Goal: Transaction & Acquisition: Book appointment/travel/reservation

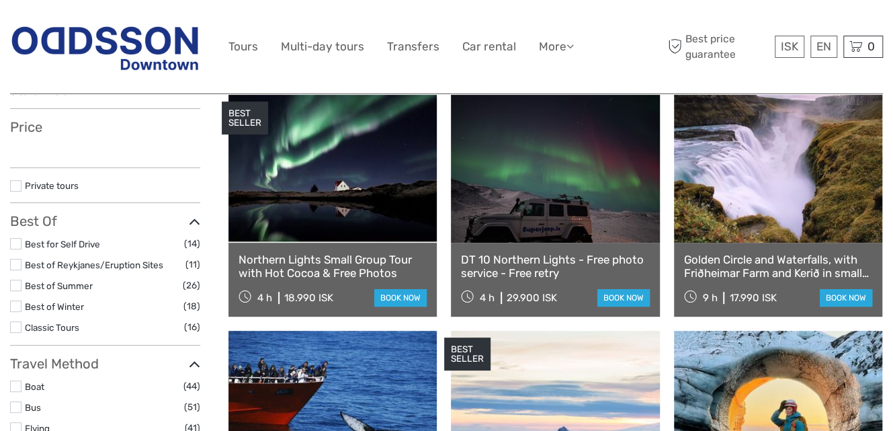
click at [10, 326] on label at bounding box center [15, 326] width 11 height 11
click at [0, 0] on input "checkbox" at bounding box center [0, 0] width 0 height 0
select select
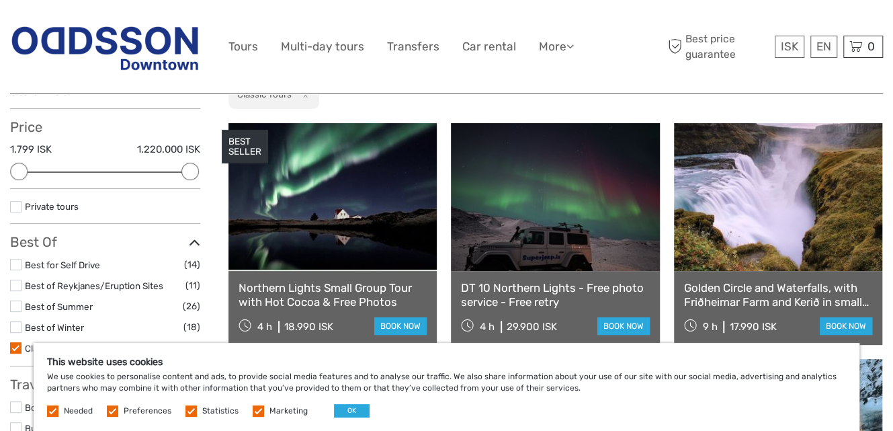
click at [17, 325] on label at bounding box center [15, 326] width 11 height 11
click at [0, 0] on input "checkbox" at bounding box center [0, 0] width 0 height 0
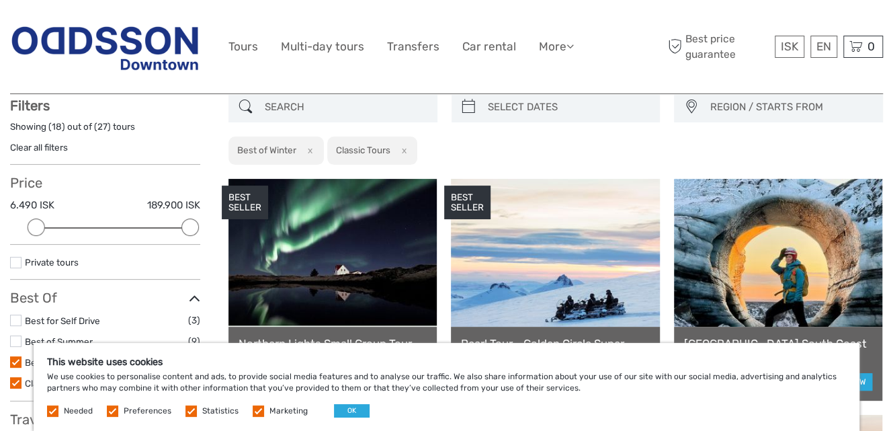
scroll to position [76, 0]
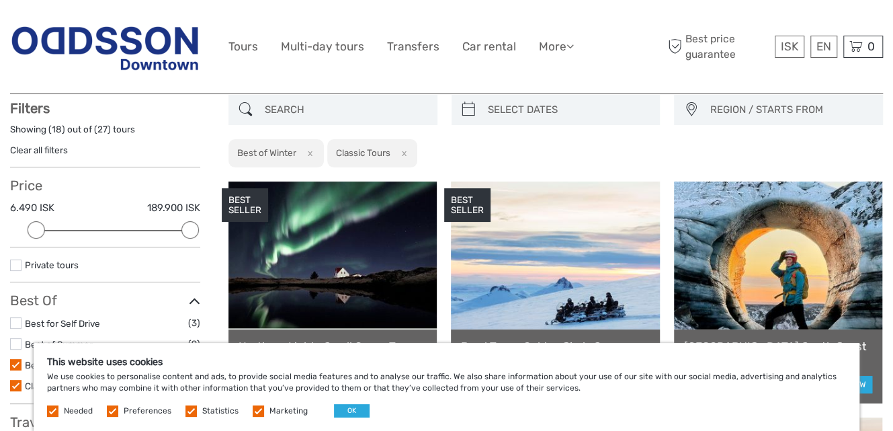
click at [461, 153] on div "REGION / STARTS FROM Capital Region North Reykjanes / Keflavík South Southeast …" at bounding box center [556, 131] width 655 height 73
click at [359, 409] on button "OK" at bounding box center [352, 410] width 36 height 13
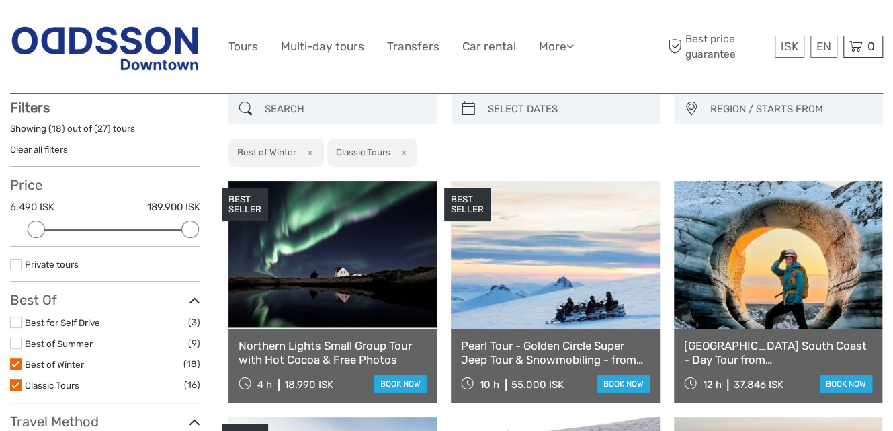
scroll to position [76, 0]
click at [15, 362] on label at bounding box center [15, 364] width 11 height 11
click at [0, 0] on input "checkbox" at bounding box center [0, 0] width 0 height 0
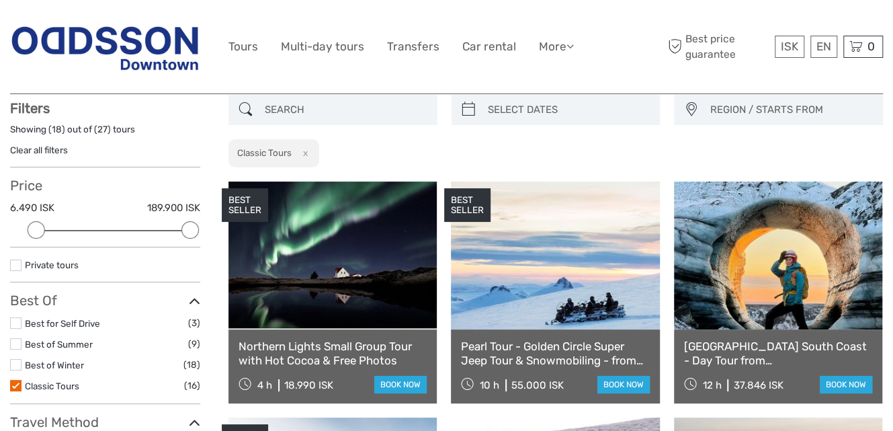
click at [16, 387] on label at bounding box center [15, 385] width 11 height 11
click at [0, 0] on input "checkbox" at bounding box center [0, 0] width 0 height 0
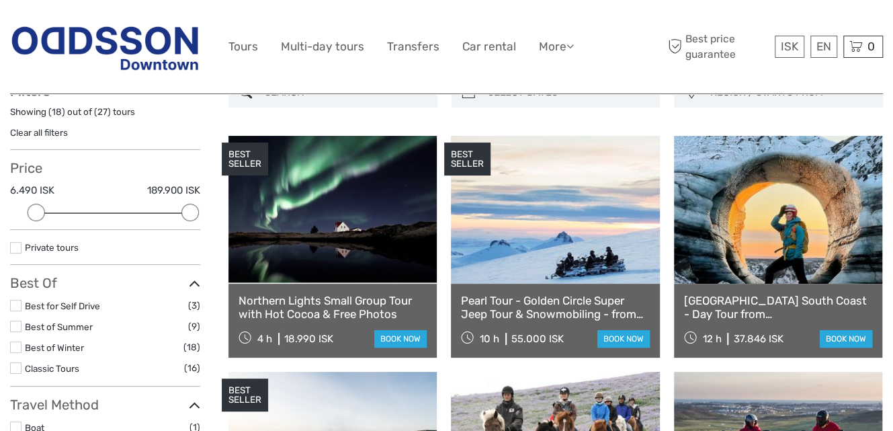
scroll to position [175, 0]
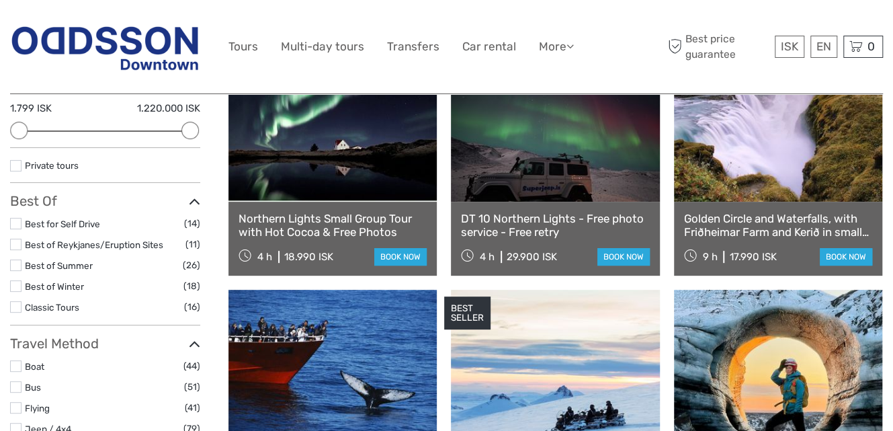
scroll to position [67, 0]
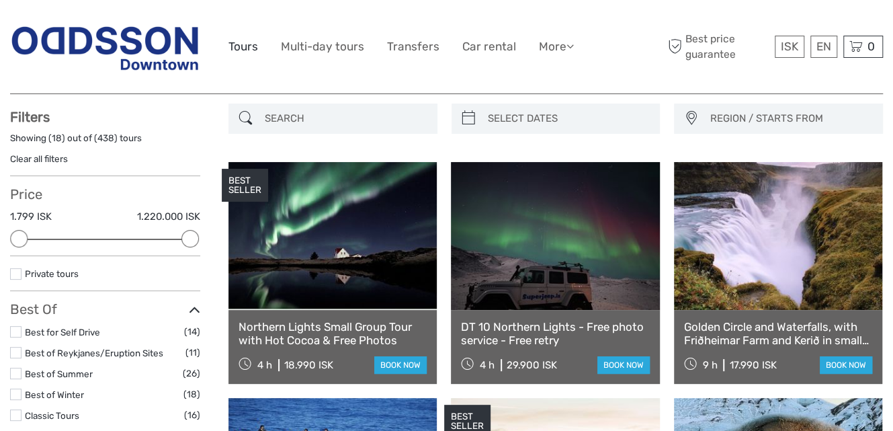
click at [251, 52] on link "Tours" at bounding box center [244, 46] width 30 height 19
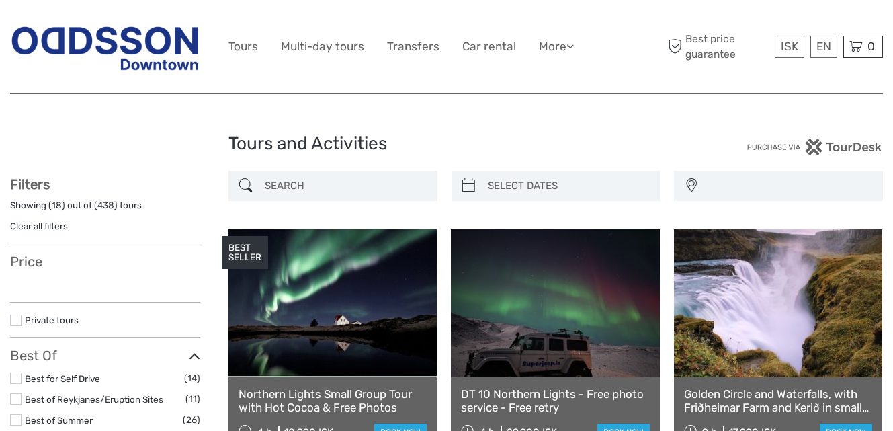
select select
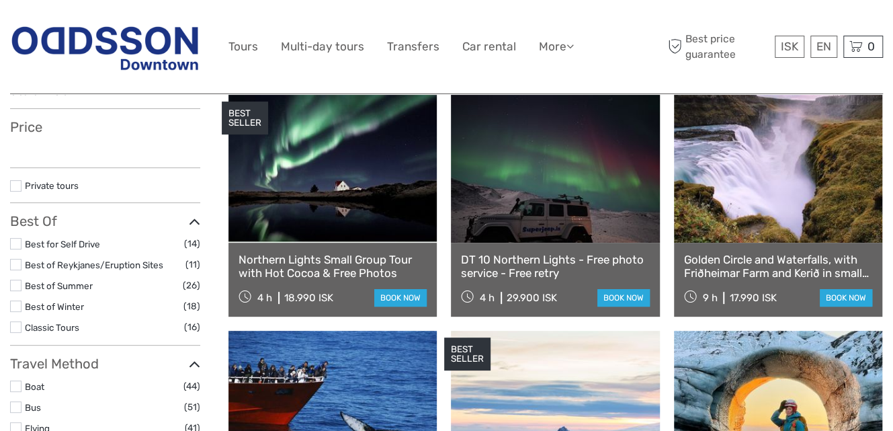
select select
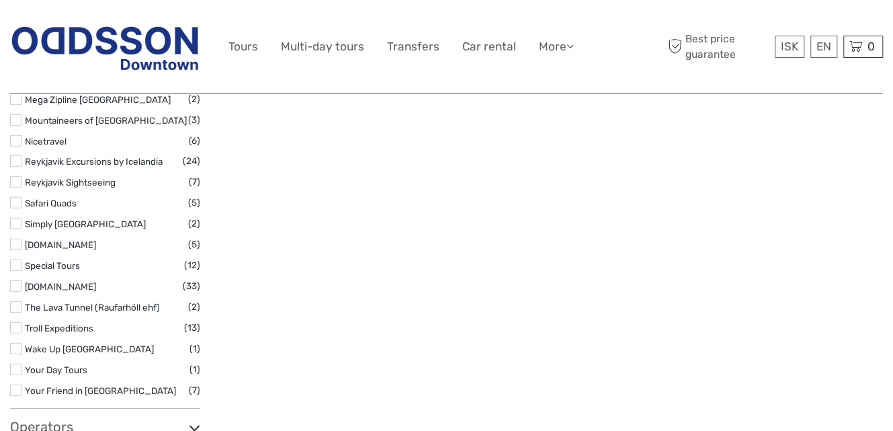
scroll to position [2017, 0]
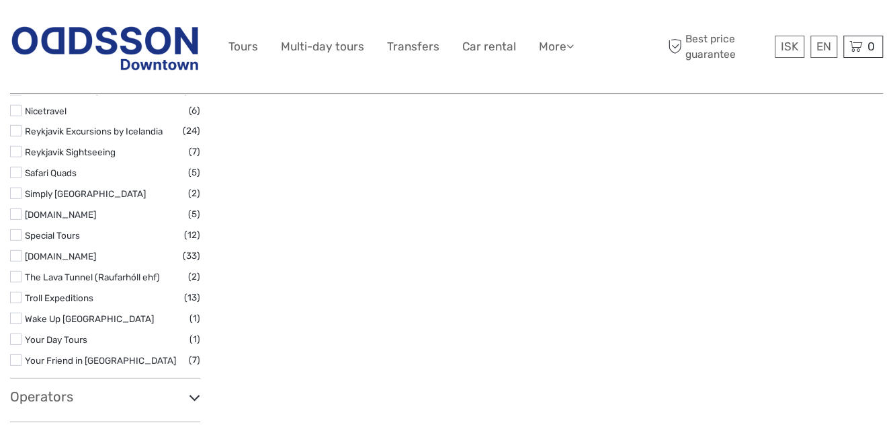
click at [13, 319] on label at bounding box center [15, 318] width 11 height 11
click at [0, 0] on input "checkbox" at bounding box center [0, 0] width 0 height 0
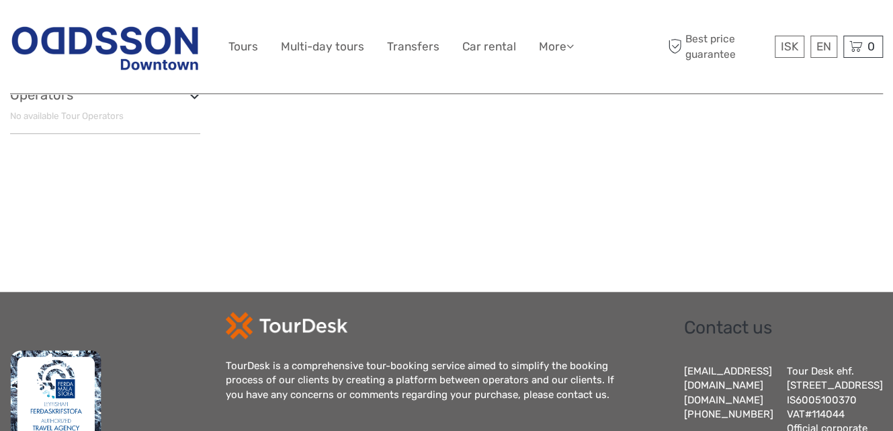
scroll to position [479, 0]
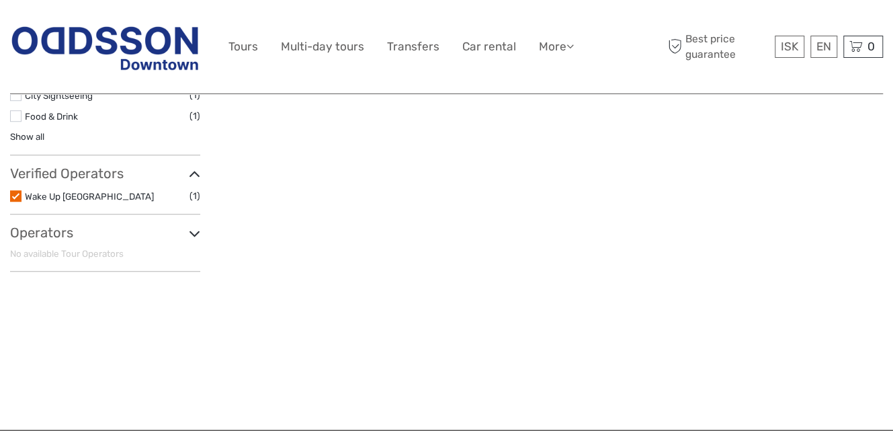
click at [17, 192] on label at bounding box center [15, 195] width 11 height 11
click at [0, 0] on input "checkbox" at bounding box center [0, 0] width 0 height 0
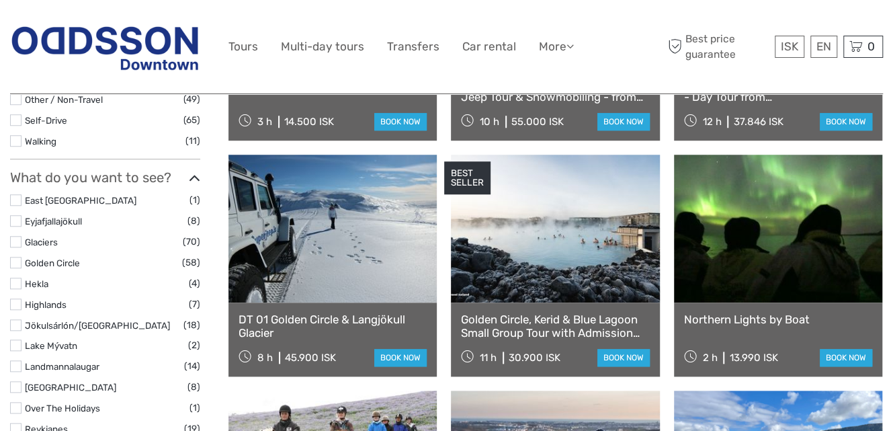
scroll to position [143, 0]
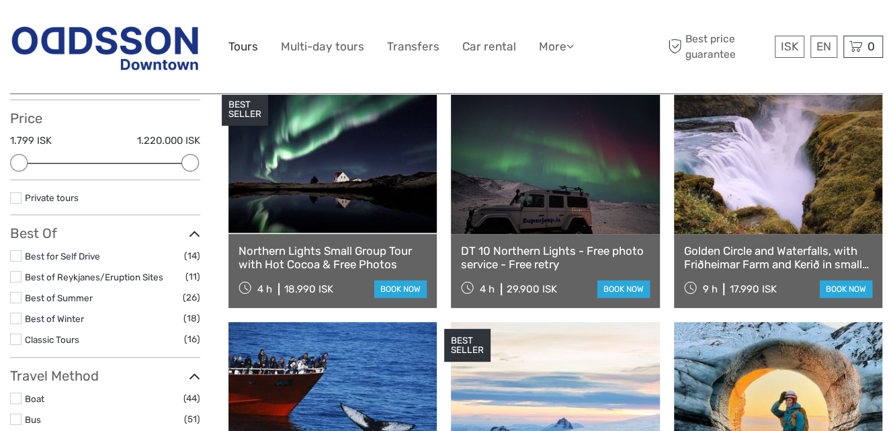
click at [247, 44] on link "Tours" at bounding box center [244, 46] width 30 height 19
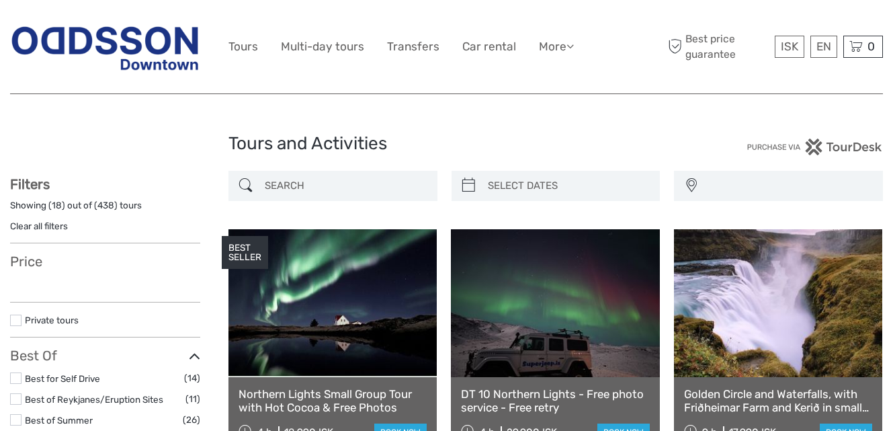
select select
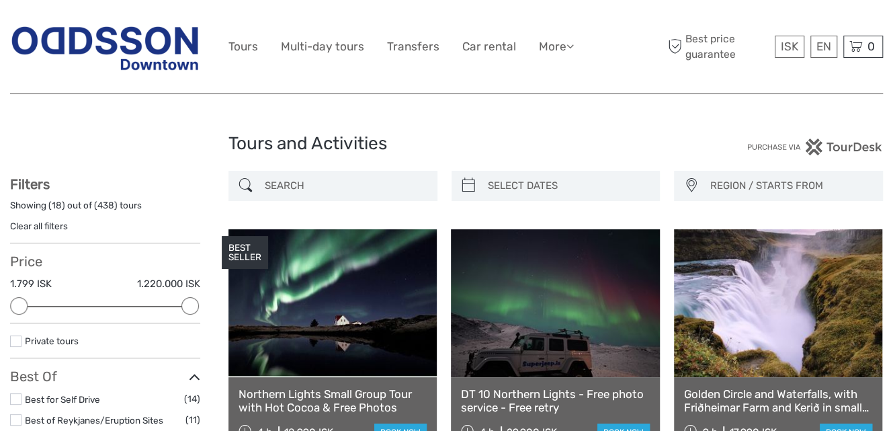
click at [58, 228] on link "Clear all filters" at bounding box center [39, 226] width 58 height 11
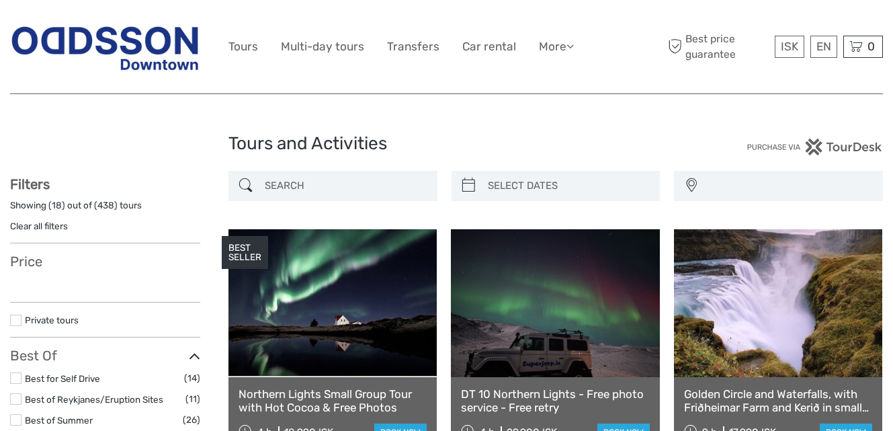
select select
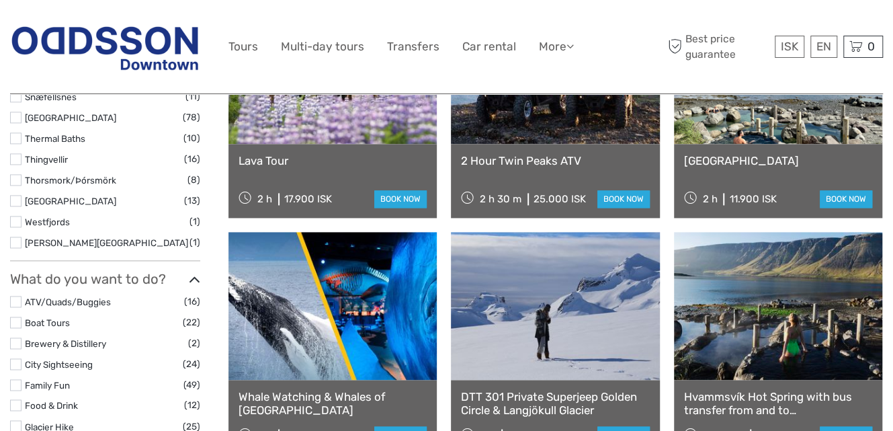
scroll to position [1008, 0]
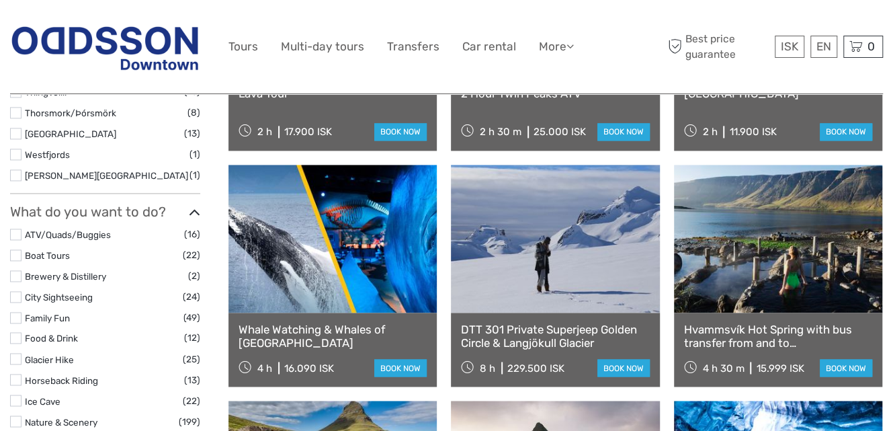
click at [17, 273] on label at bounding box center [15, 275] width 11 height 11
click at [0, 0] on input "checkbox" at bounding box center [0, 0] width 0 height 0
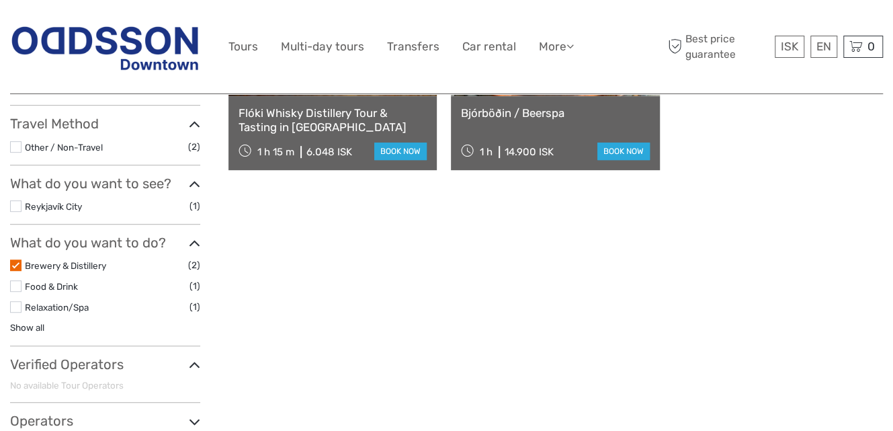
scroll to position [345, 0]
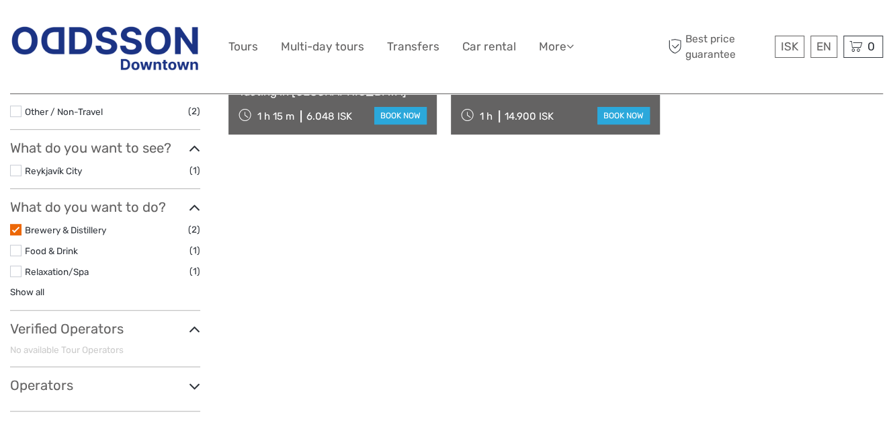
click at [15, 247] on label at bounding box center [15, 250] width 11 height 11
click at [0, 0] on input "checkbox" at bounding box center [0, 0] width 0 height 0
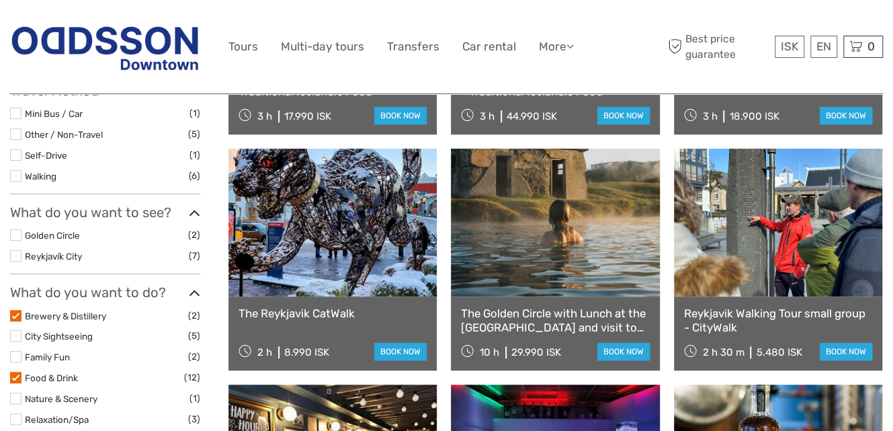
scroll to position [547, 0]
